Goal: Transaction & Acquisition: Purchase product/service

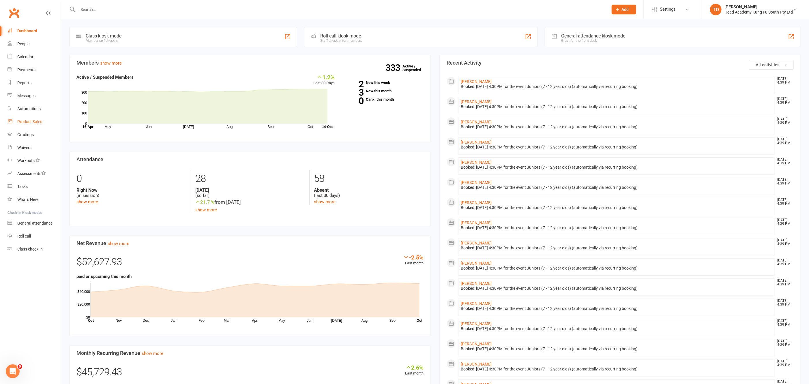
click at [29, 121] on div "Product Sales" at bounding box center [29, 121] width 25 height 5
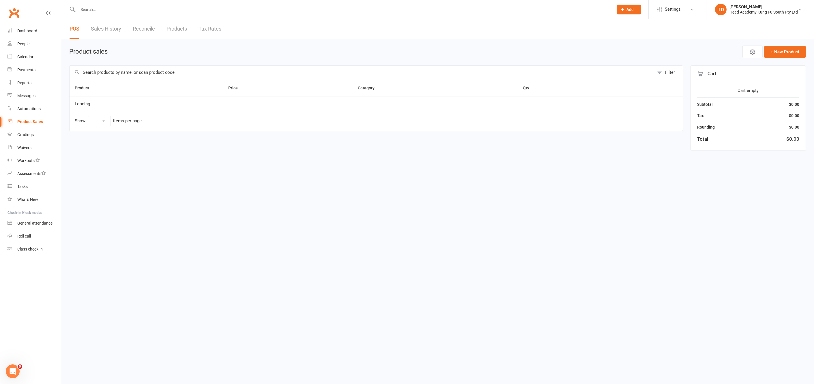
select select "50"
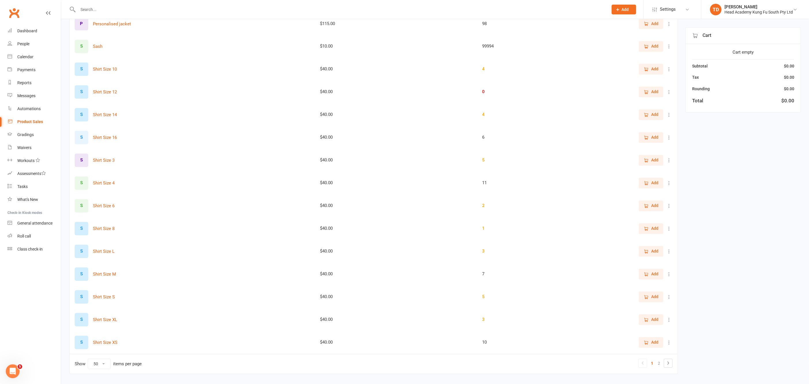
scroll to position [895, 0]
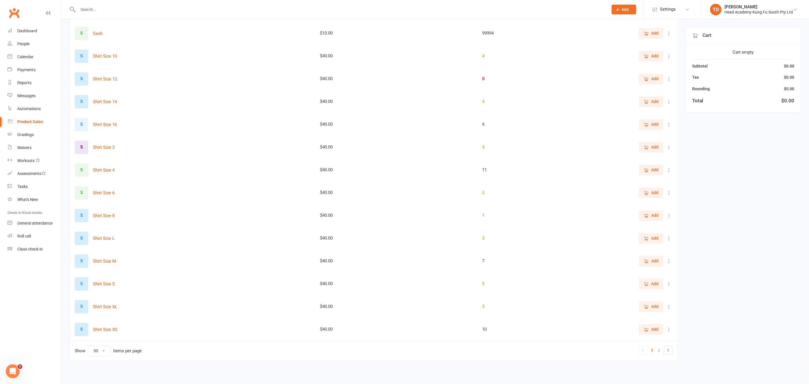
click at [652, 330] on span "Add" at bounding box center [654, 330] width 7 height 6
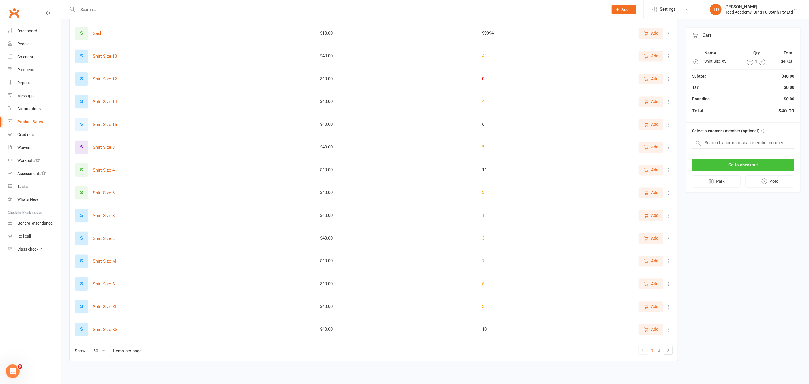
click at [737, 163] on button "Go to checkout" at bounding box center [743, 165] width 102 height 12
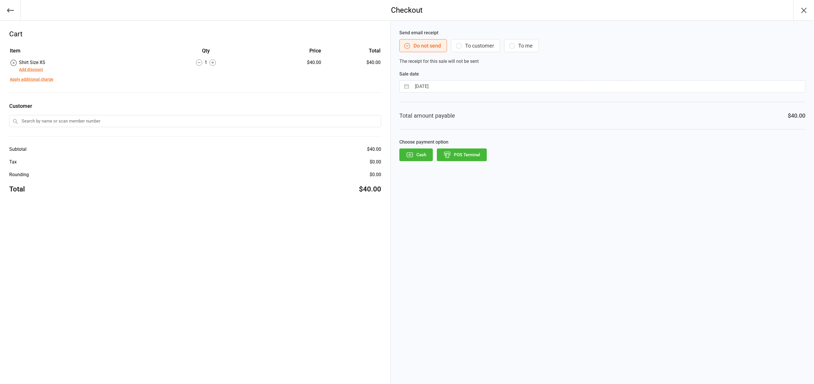
click at [104, 121] on input "text" at bounding box center [195, 121] width 372 height 12
type input "[PERSON_NAME]"
click at [16, 131] on span at bounding box center [15, 132] width 7 height 7
click at [460, 44] on icon "button" at bounding box center [458, 45] width 5 height 5
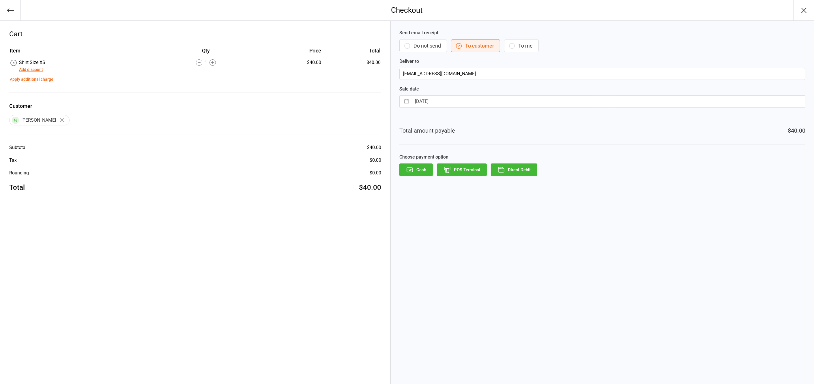
click at [511, 171] on button "Direct Debit" at bounding box center [514, 170] width 46 height 13
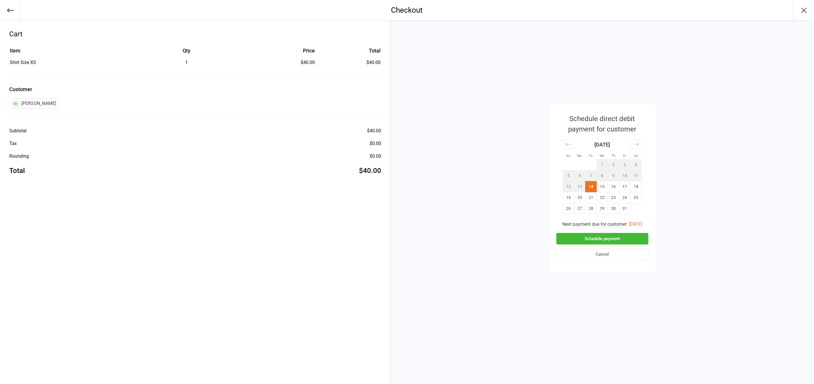
click at [605, 238] on button "Schedule payment" at bounding box center [602, 239] width 92 height 12
